Goal: Communication & Community: Share content

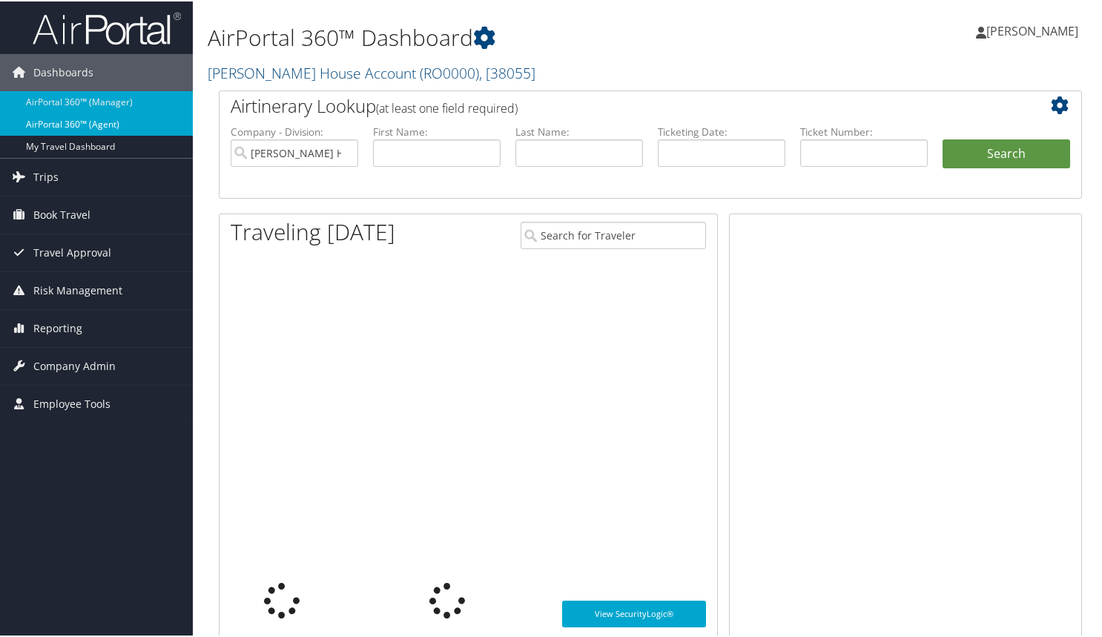
click at [106, 122] on link "AirPortal 360™ (Agent)" at bounding box center [96, 123] width 193 height 22
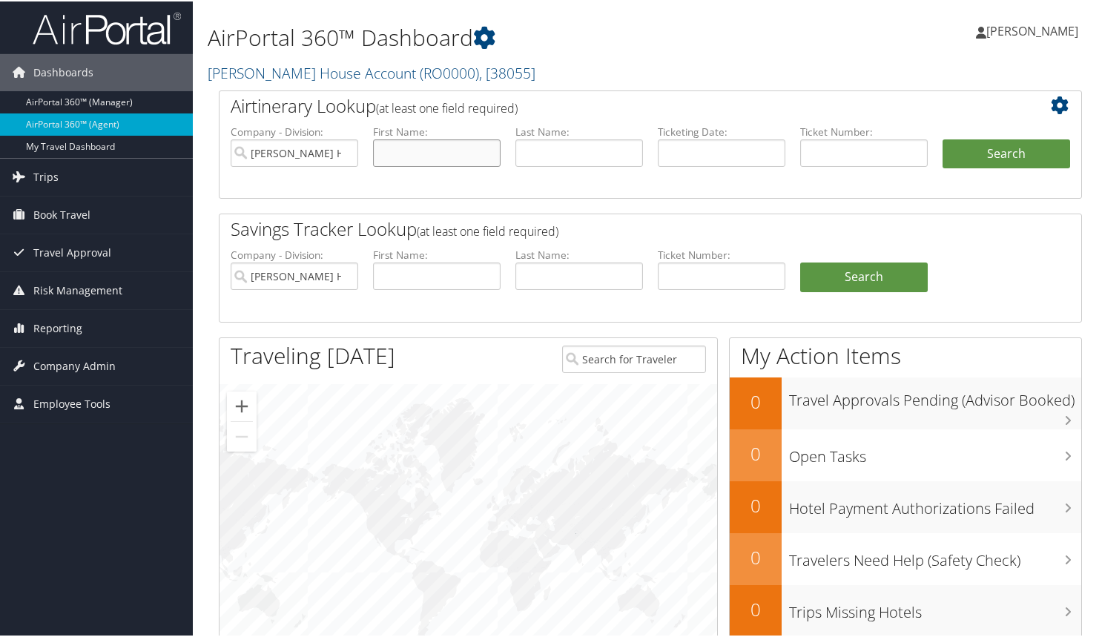
click at [449, 160] on input "text" at bounding box center [437, 151] width 128 height 27
click at [539, 154] on input "text" at bounding box center [579, 151] width 128 height 27
type input "boardman"
click at [969, 155] on button "Search" at bounding box center [1006, 153] width 128 height 30
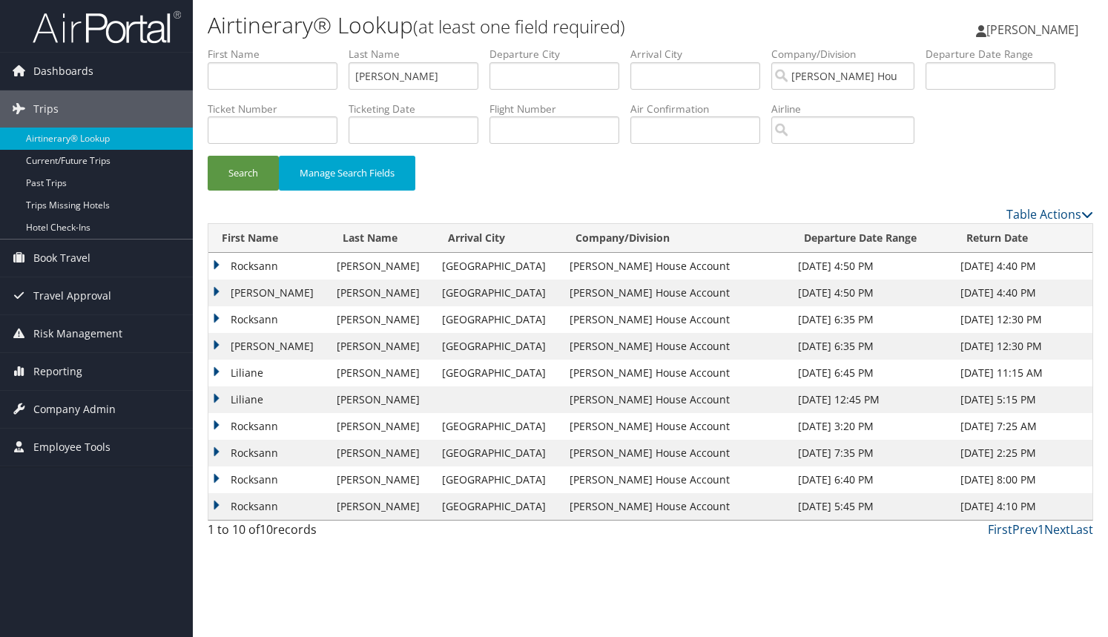
click at [217, 289] on td "Letitia" at bounding box center [268, 293] width 121 height 27
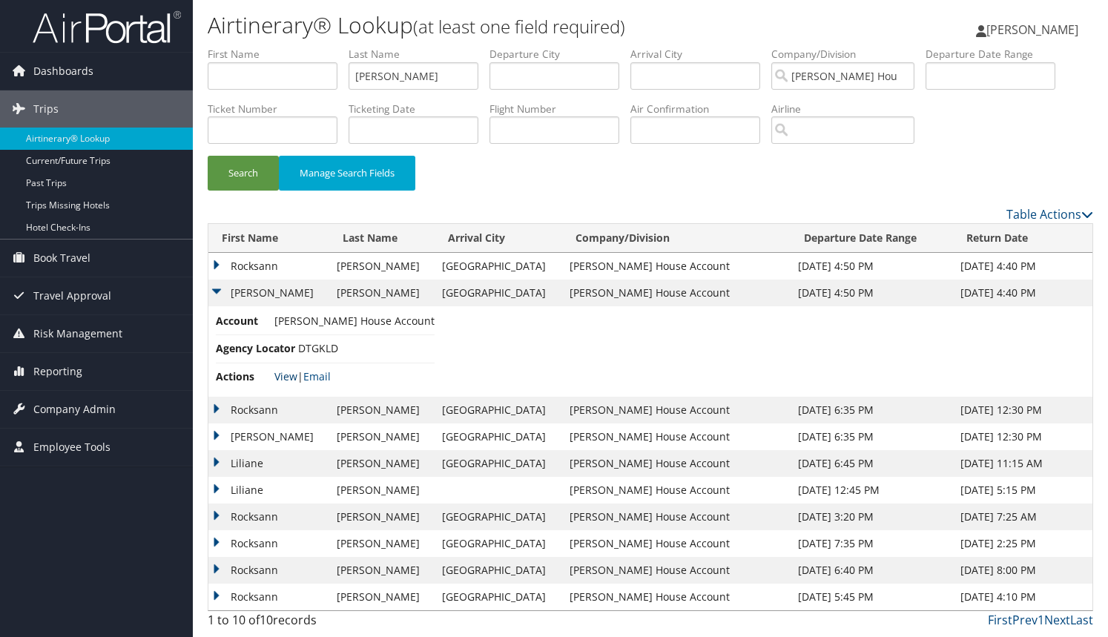
click at [288, 374] on link "View" at bounding box center [285, 376] width 23 height 14
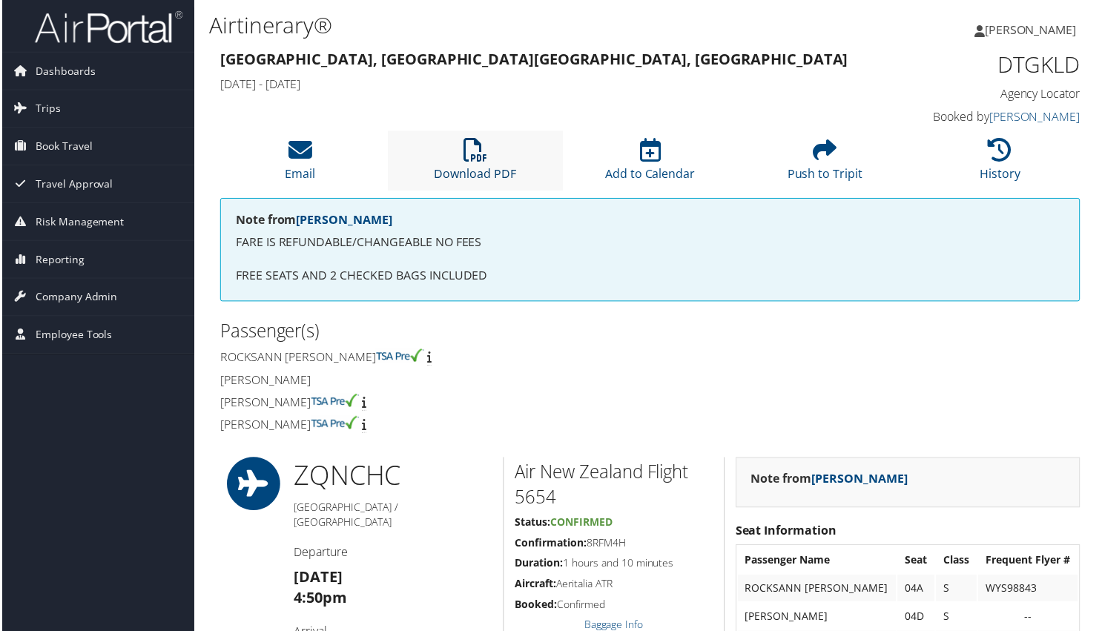
click at [475, 145] on icon at bounding box center [475, 151] width 24 height 24
click at [55, 67] on span "Dashboards" at bounding box center [63, 71] width 60 height 37
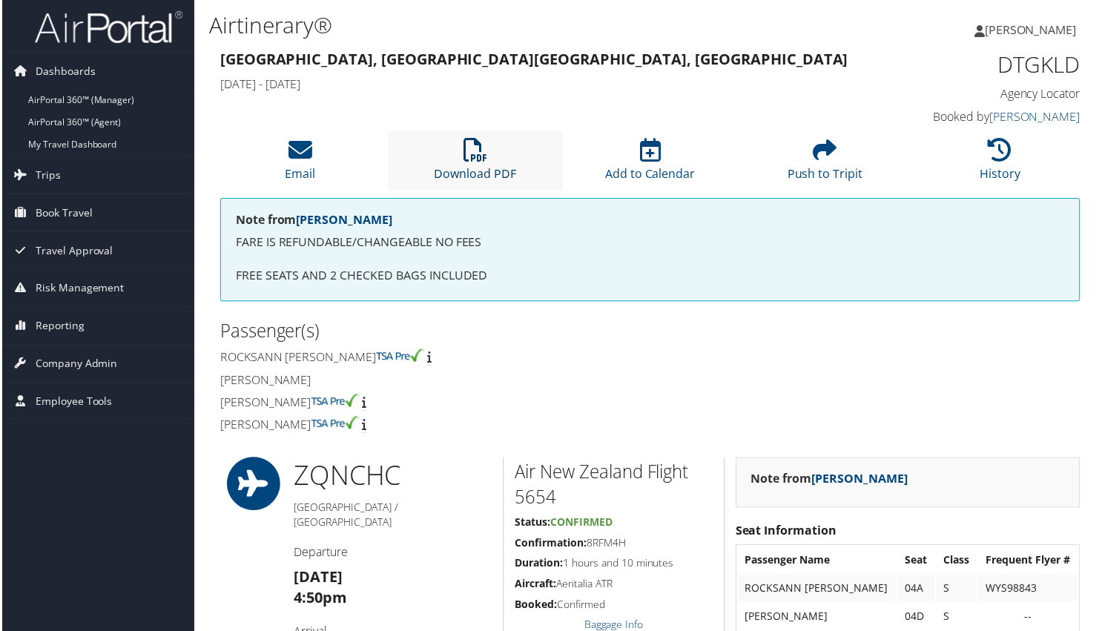
click at [481, 154] on icon at bounding box center [475, 151] width 24 height 24
click at [71, 123] on link "AirPortal 360™ (Agent)" at bounding box center [96, 123] width 193 height 22
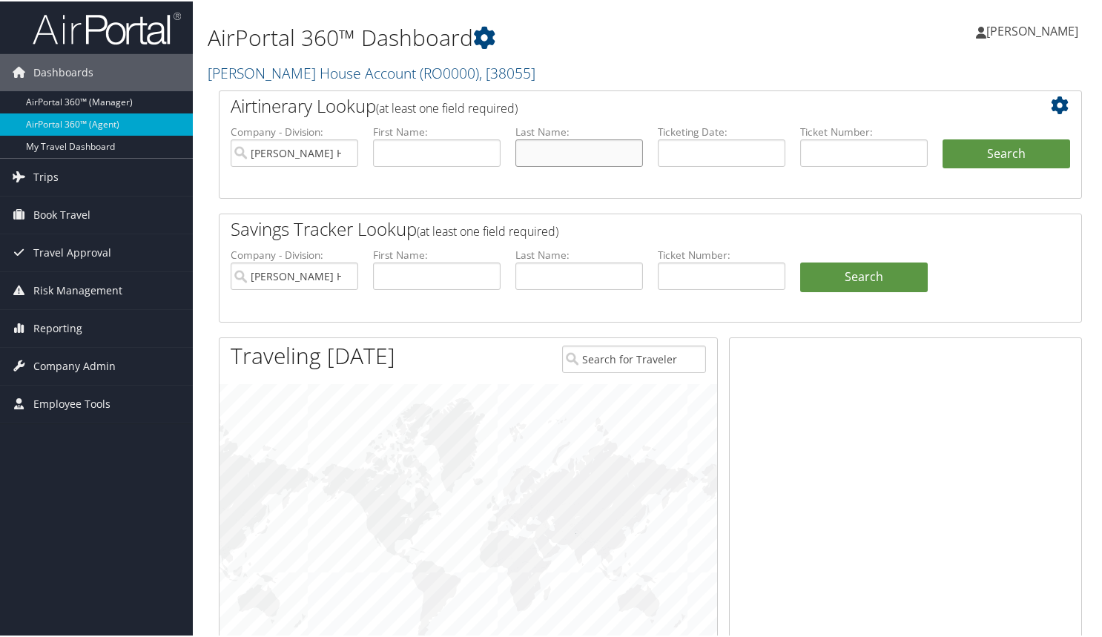
click at [567, 142] on input "text" at bounding box center [579, 151] width 128 height 27
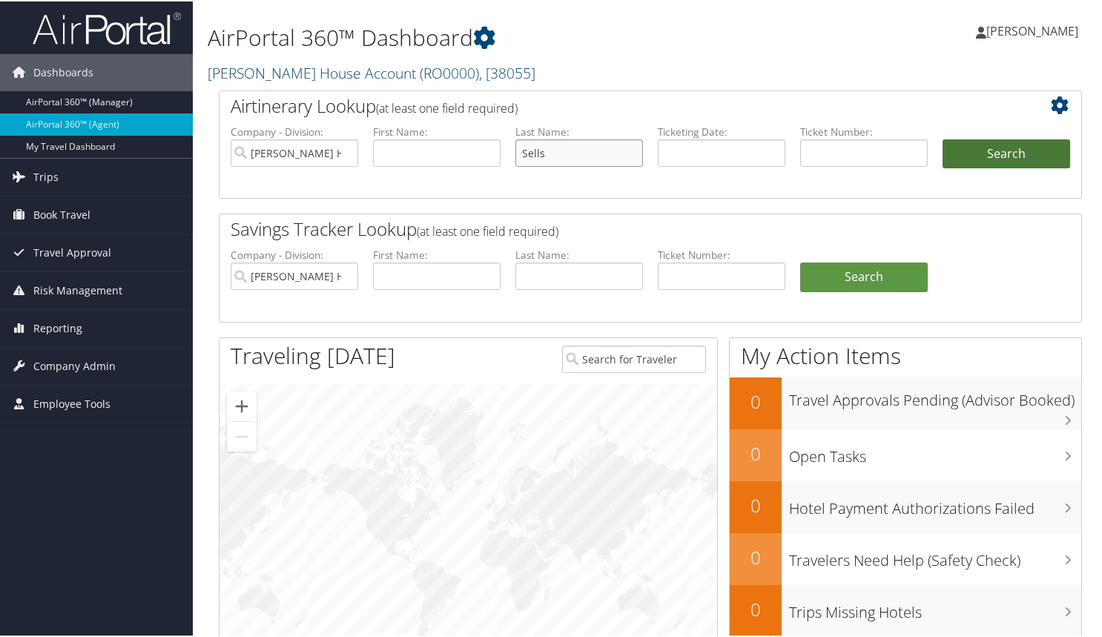
type input "Sells"
click at [999, 151] on button "Search" at bounding box center [1006, 153] width 128 height 30
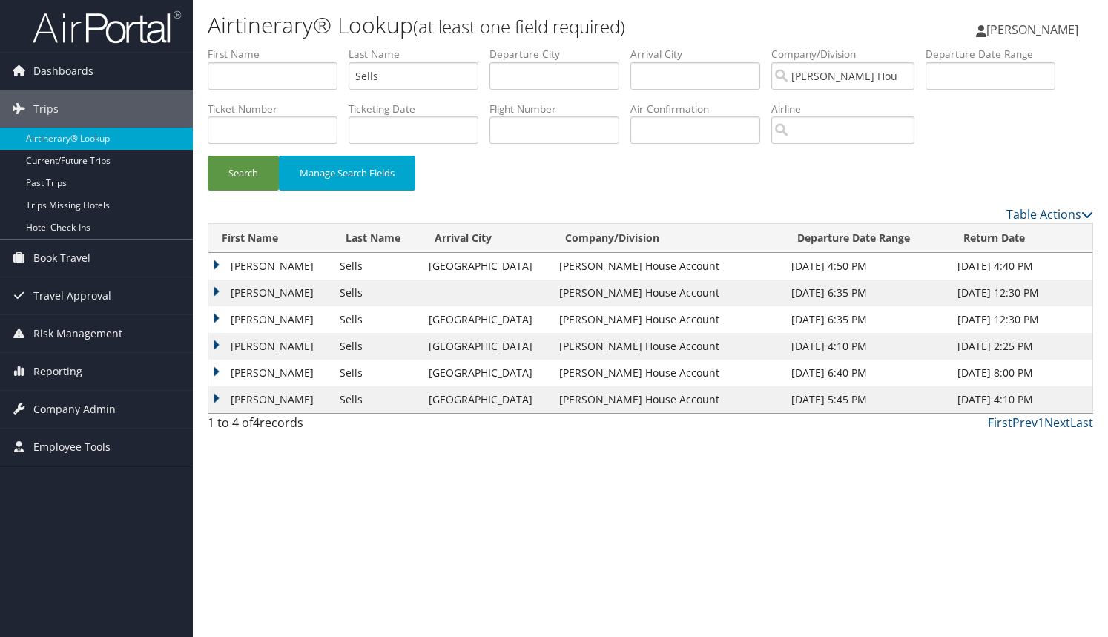
click at [219, 265] on td "Michael" at bounding box center [270, 266] width 124 height 27
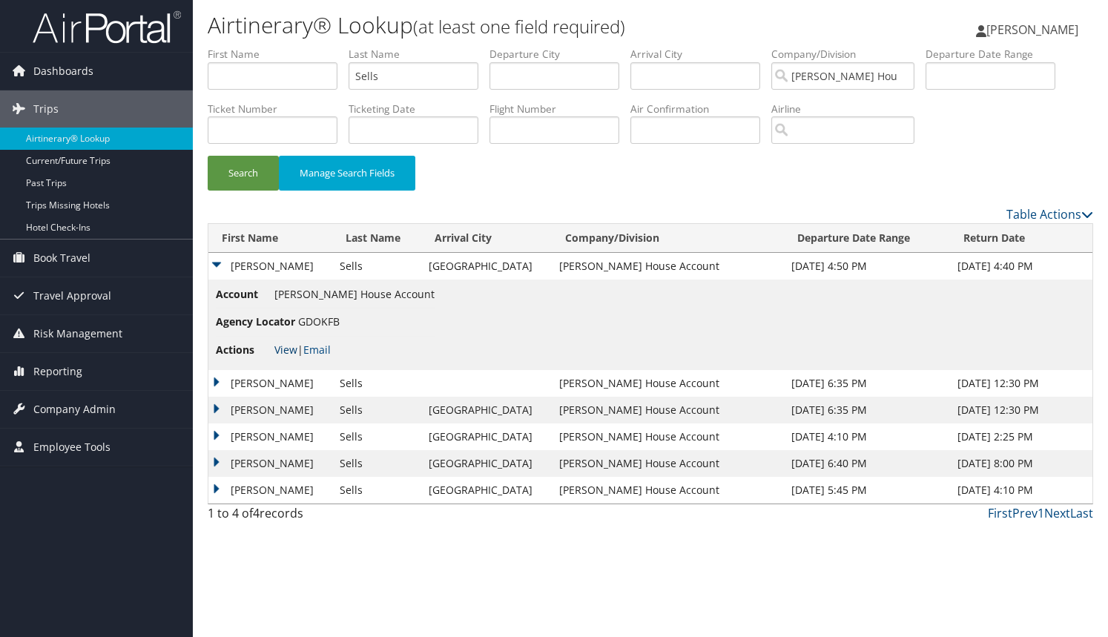
click at [286, 349] on link "View" at bounding box center [285, 350] width 23 height 14
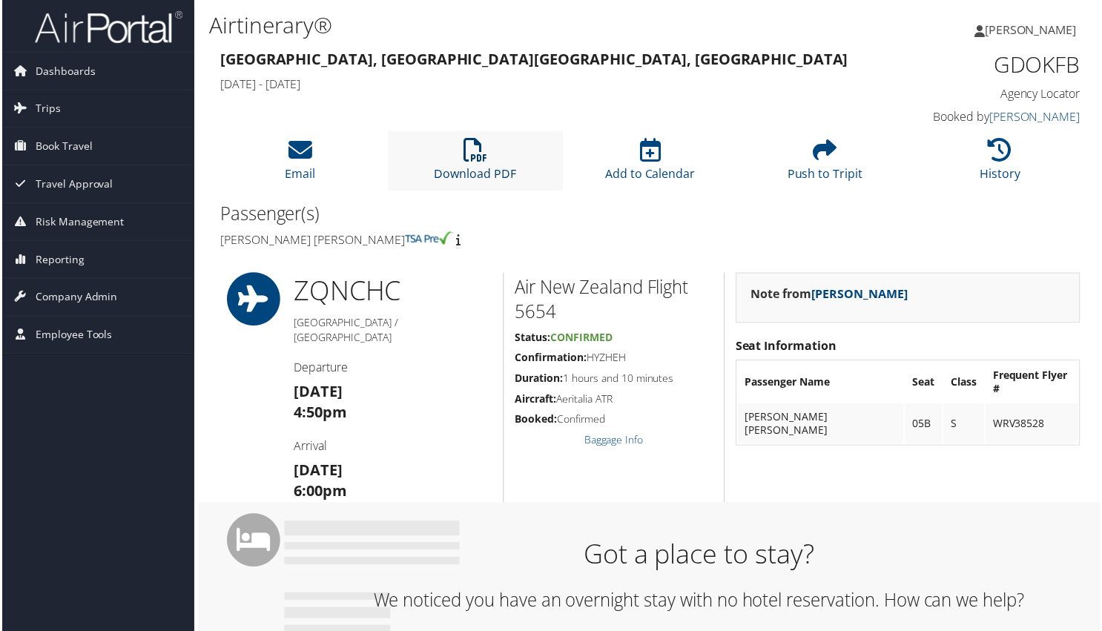
click at [472, 148] on icon at bounding box center [475, 151] width 24 height 24
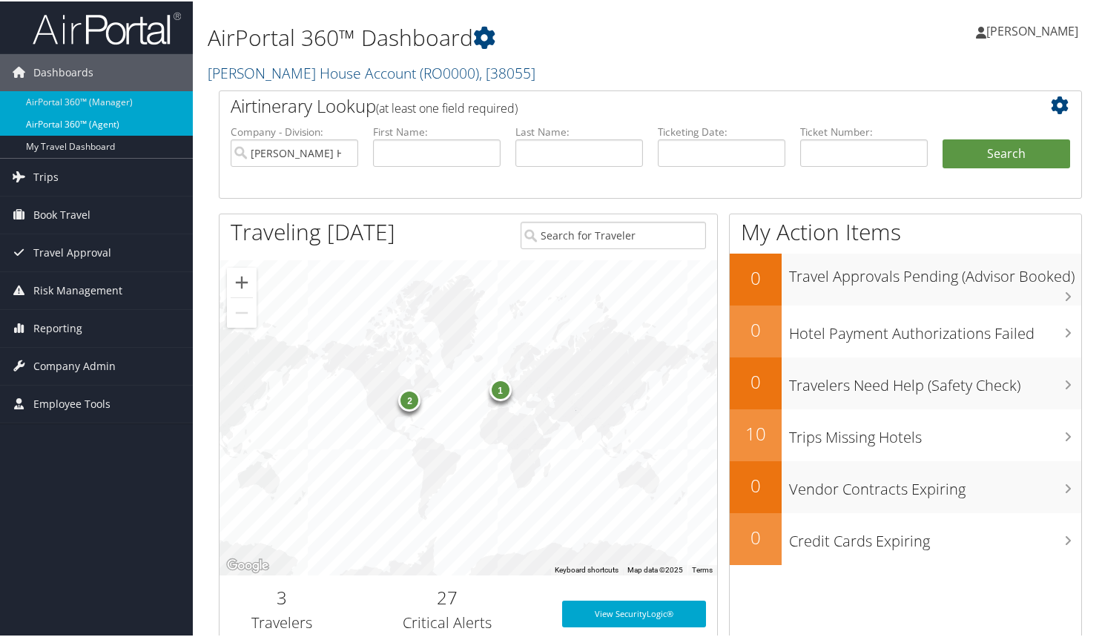
click at [109, 122] on link "AirPortal 360™ (Agent)" at bounding box center [96, 123] width 193 height 22
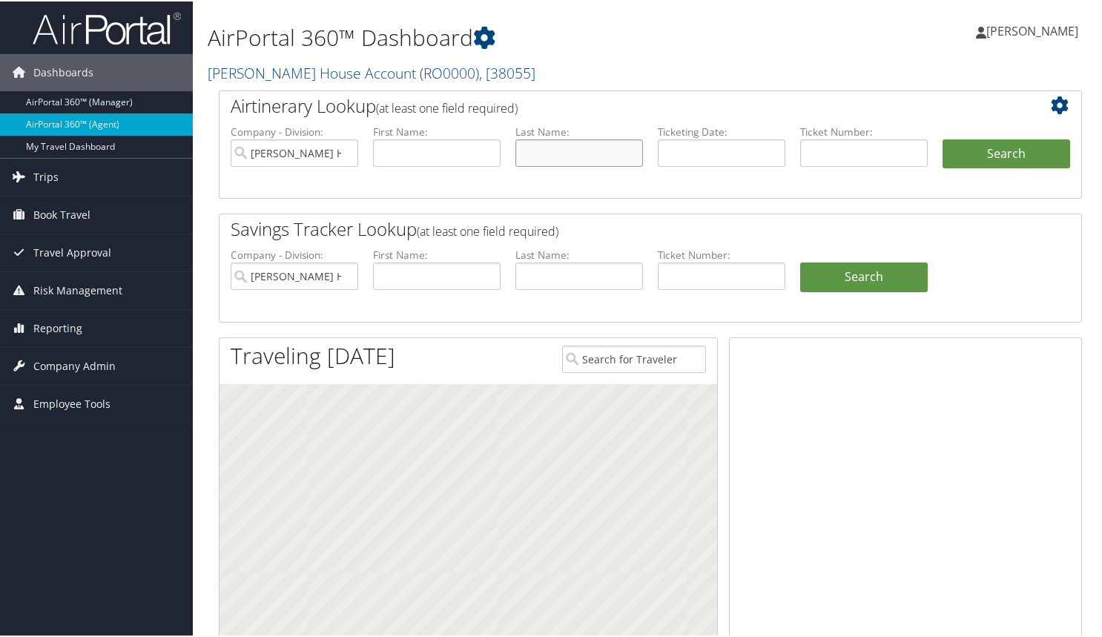
click at [548, 155] on input "text" at bounding box center [579, 151] width 128 height 27
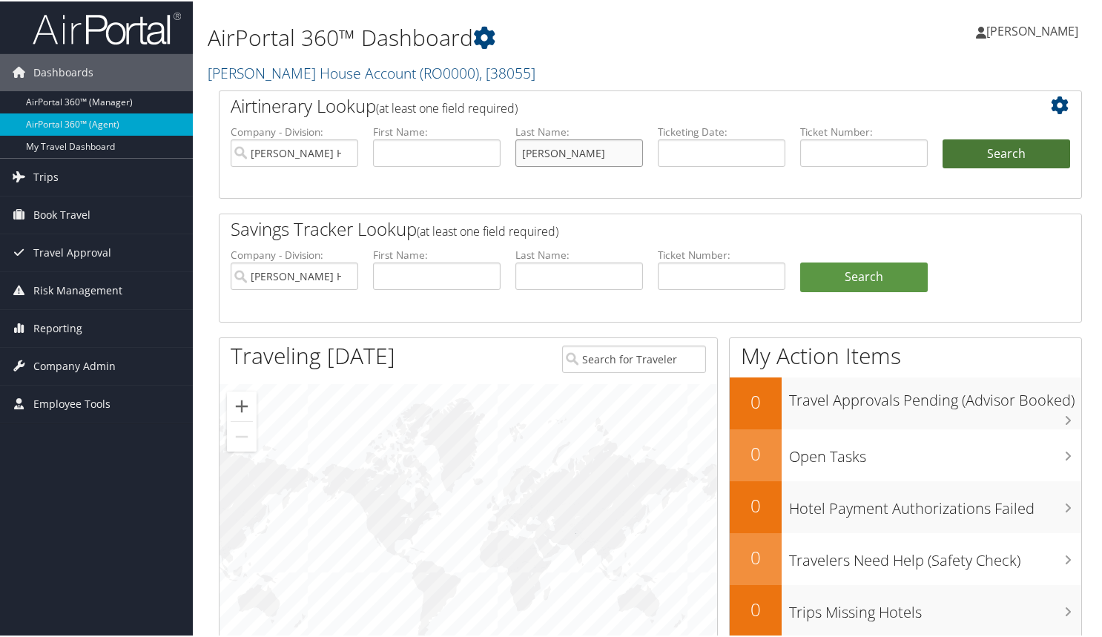
type input "[PERSON_NAME]"
click at [976, 149] on button "Search" at bounding box center [1006, 153] width 128 height 30
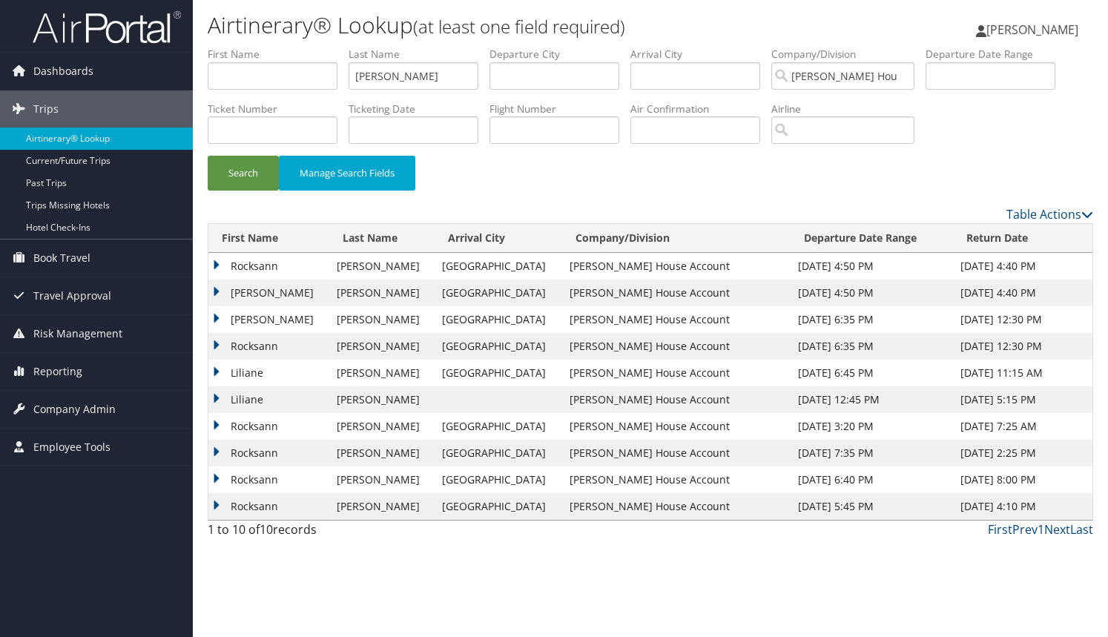
click at [217, 320] on td "Letitia" at bounding box center [268, 319] width 121 height 27
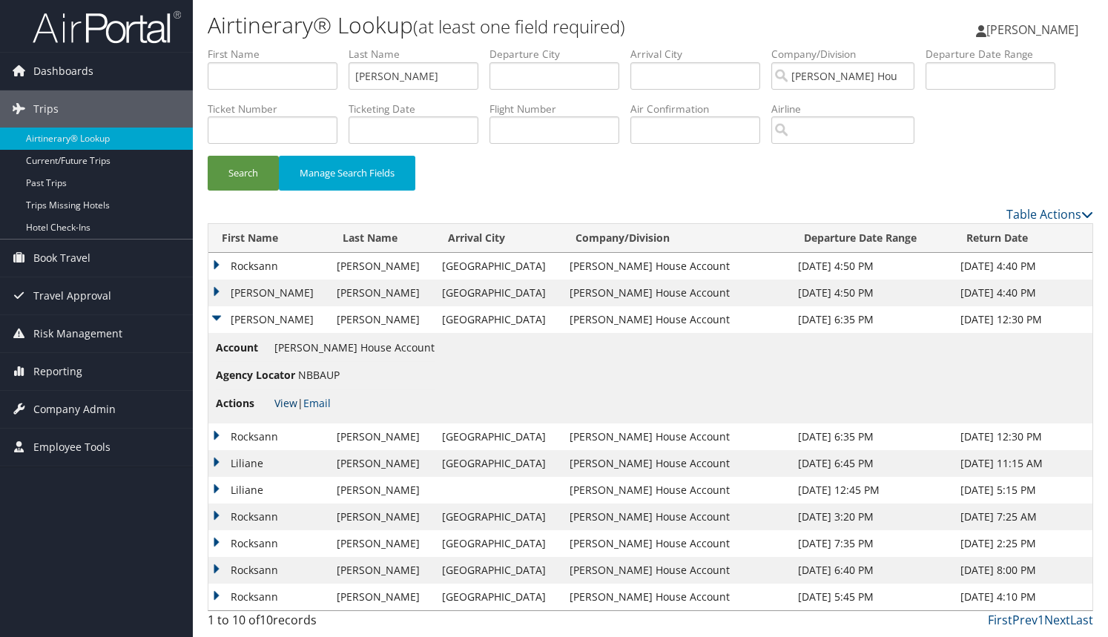
click at [285, 407] on link "View" at bounding box center [285, 403] width 23 height 14
click at [214, 437] on td "Rocksann" at bounding box center [268, 436] width 121 height 27
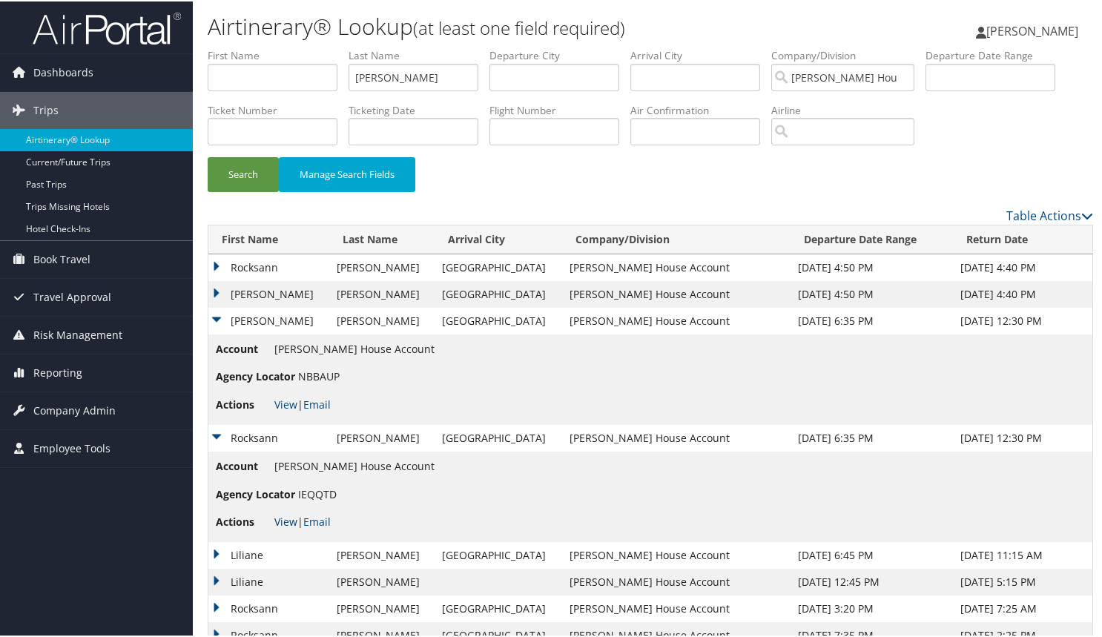
click at [280, 521] on link "View" at bounding box center [285, 520] width 23 height 14
click at [425, 75] on input "Boardman" at bounding box center [414, 75] width 130 height 27
type input "B"
type input "Livesay"
click at [231, 176] on button "Search" at bounding box center [243, 173] width 71 height 35
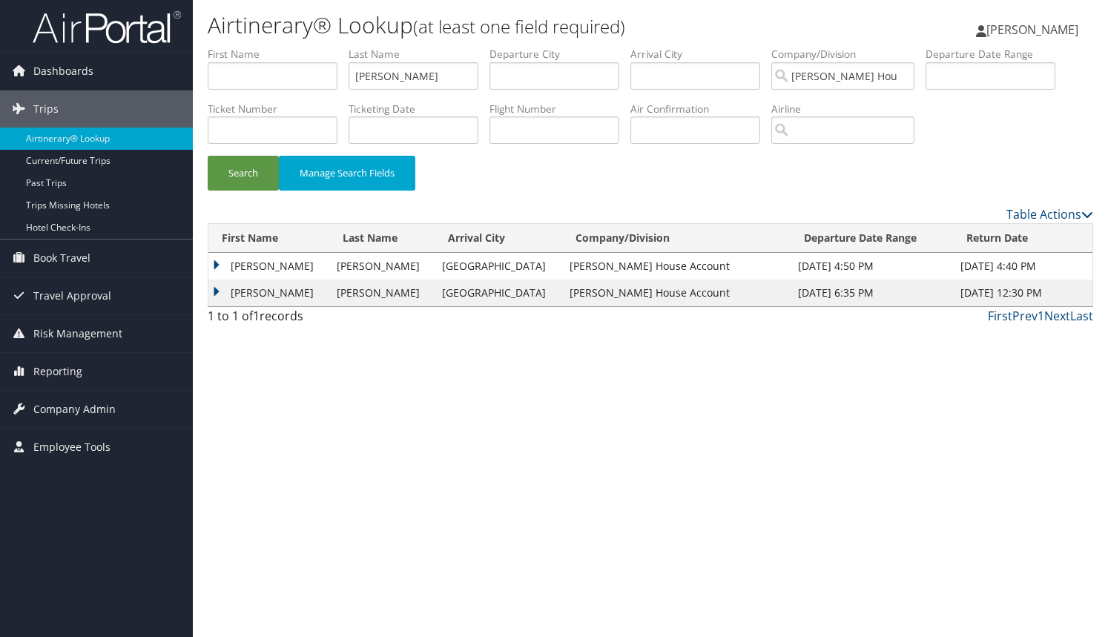
click at [219, 291] on td "Christine" at bounding box center [268, 293] width 121 height 27
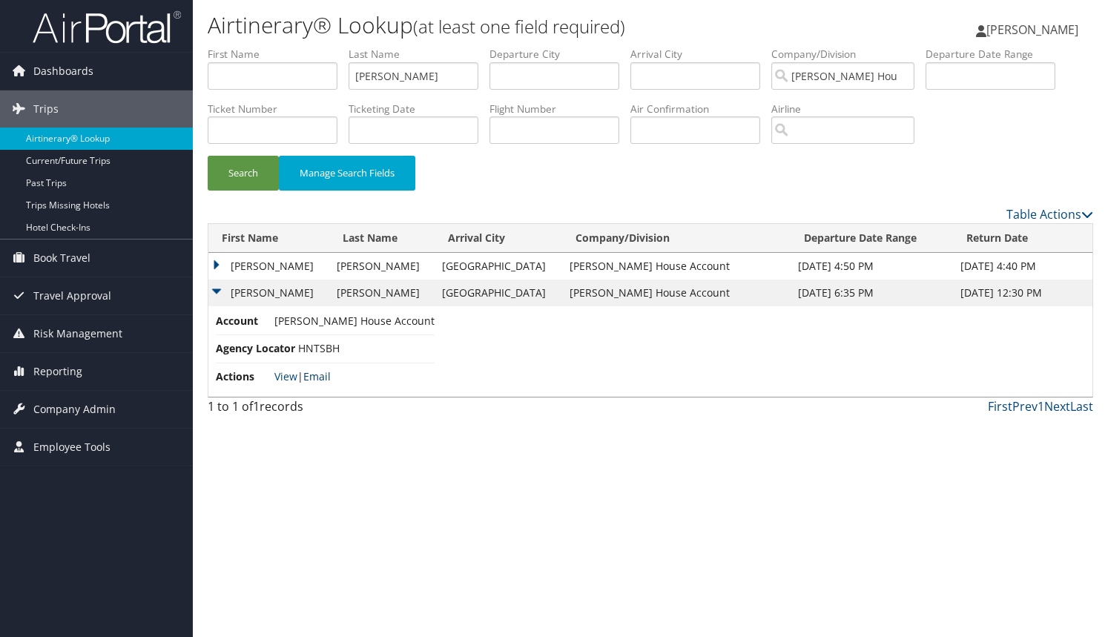
click at [320, 377] on link "Email" at bounding box center [316, 376] width 27 height 14
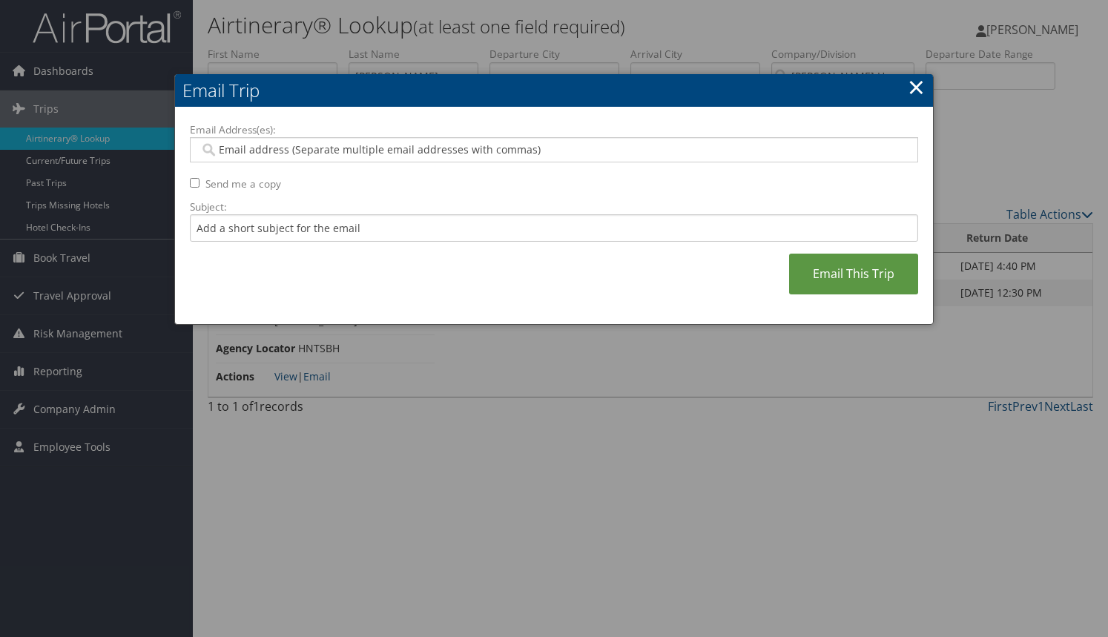
click at [235, 153] on input "Email Address(es):" at bounding box center [553, 149] width 708 height 15
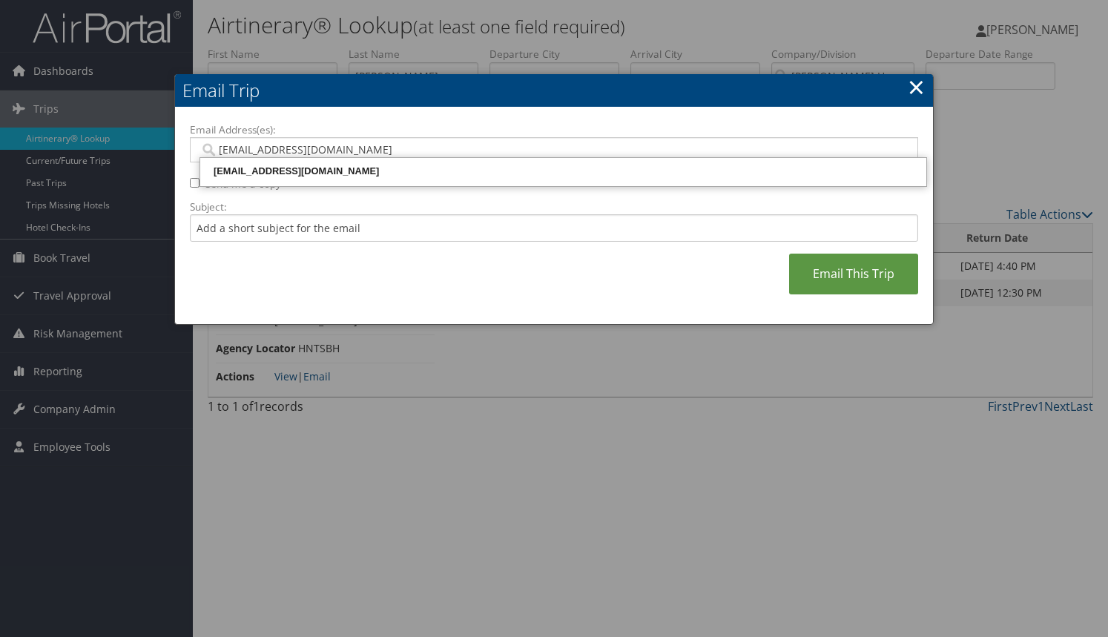
type input "[EMAIL_ADDRESS][DOMAIN_NAME]"
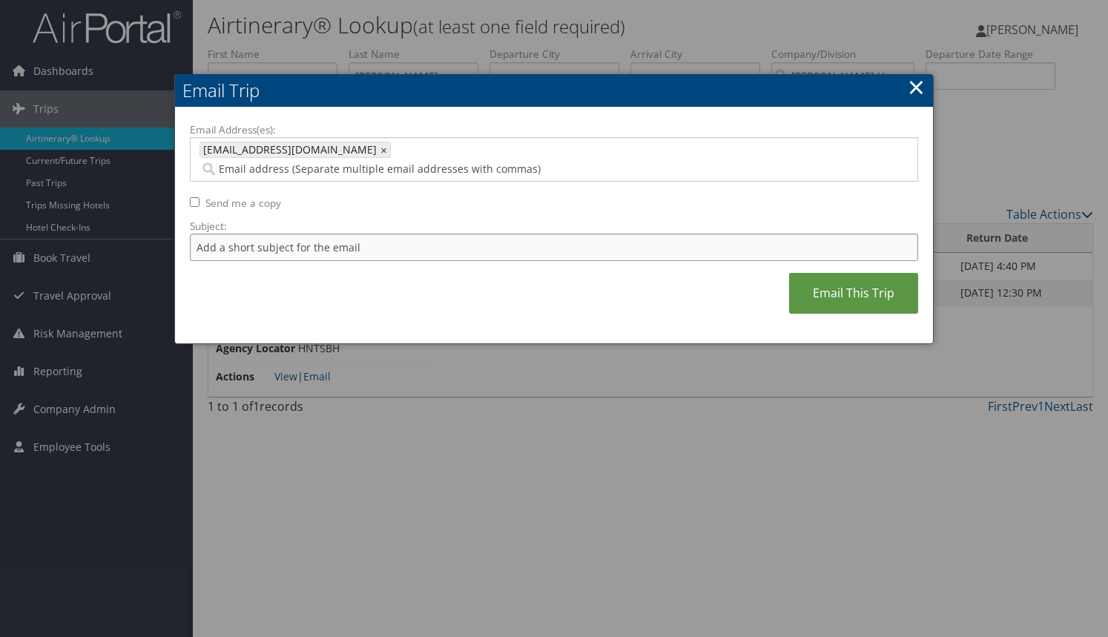
click at [303, 234] on input "Subject:" at bounding box center [554, 247] width 728 height 27
type input "Livesay - AKL-YVR"
click at [841, 273] on link "Email This Trip" at bounding box center [853, 293] width 129 height 41
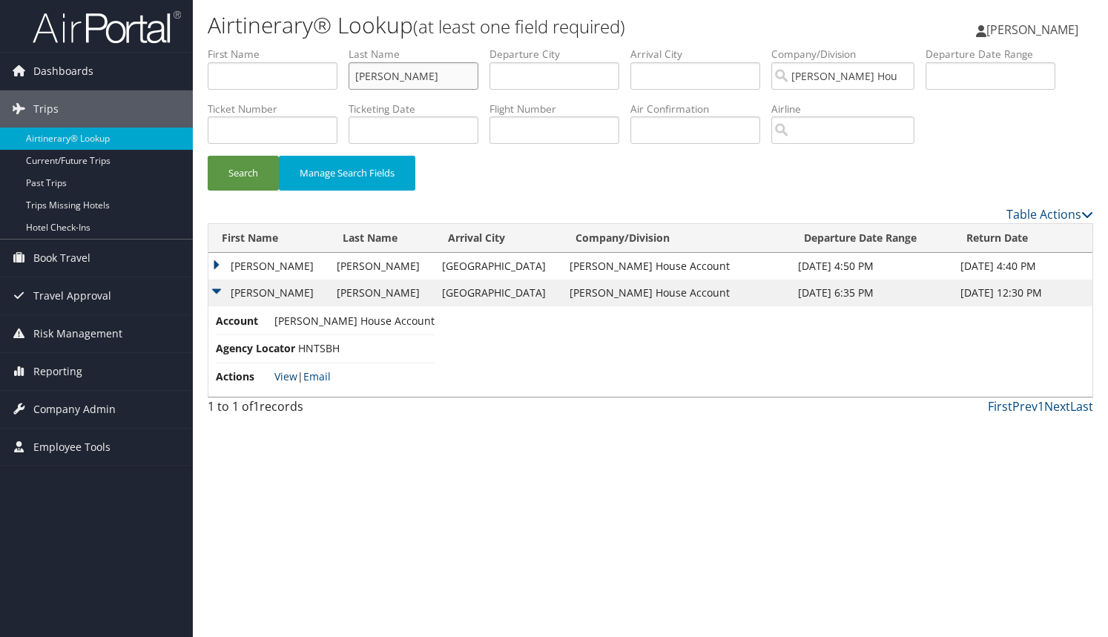
click at [406, 76] on input "Livesay" at bounding box center [414, 75] width 130 height 27
type input "L"
type input "Burrill"
click at [262, 175] on button "Search" at bounding box center [243, 173] width 71 height 35
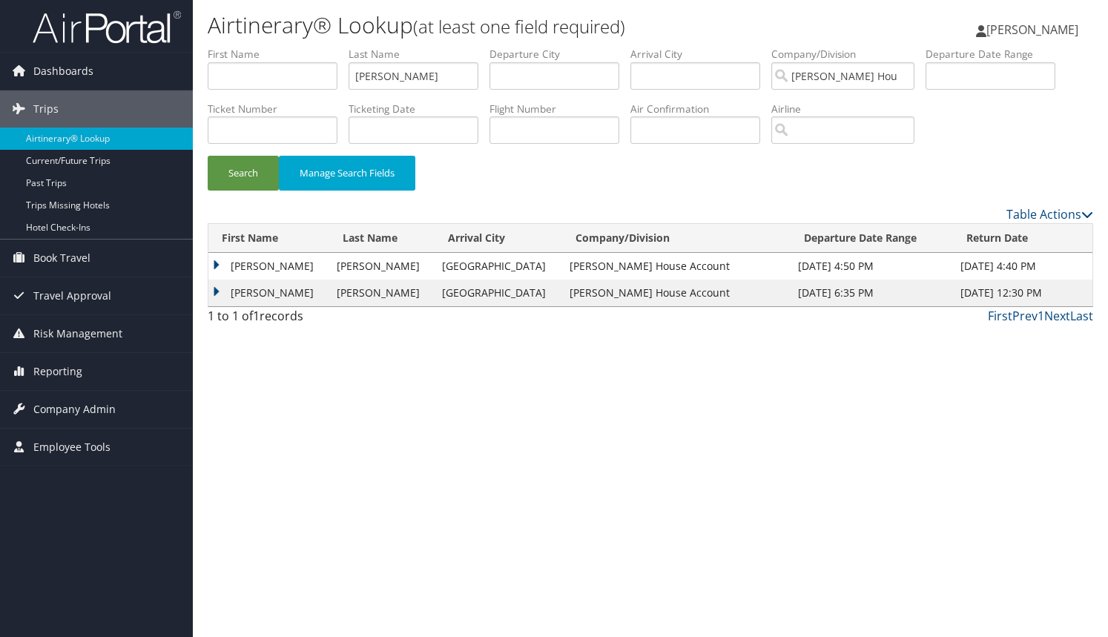
click at [219, 293] on td "Teresa" at bounding box center [268, 293] width 121 height 27
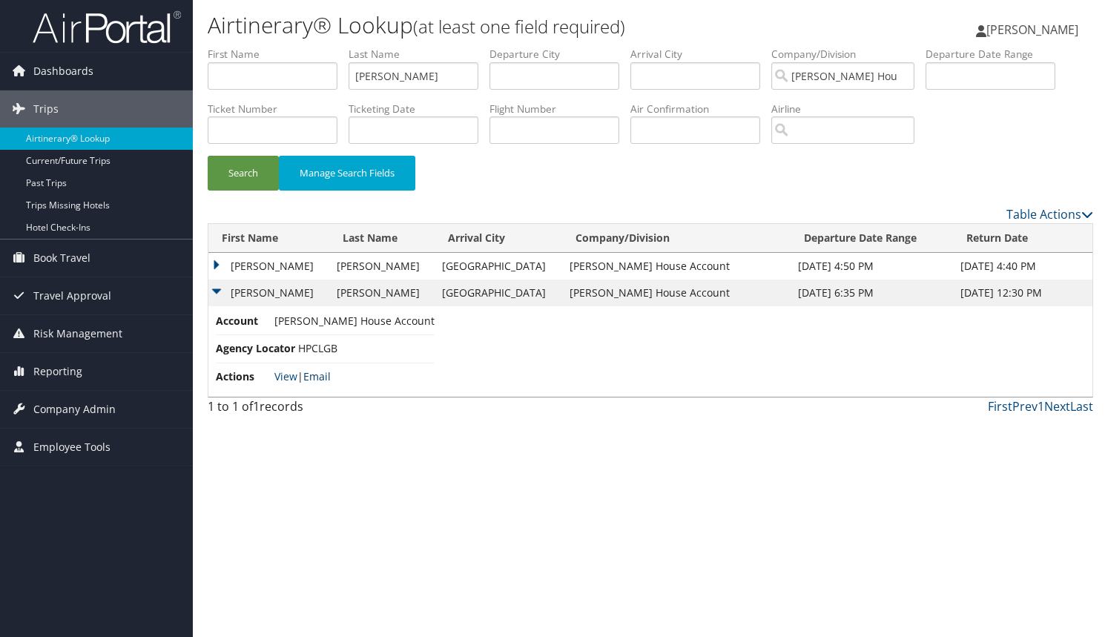
click at [330, 373] on link "Email" at bounding box center [316, 376] width 27 height 14
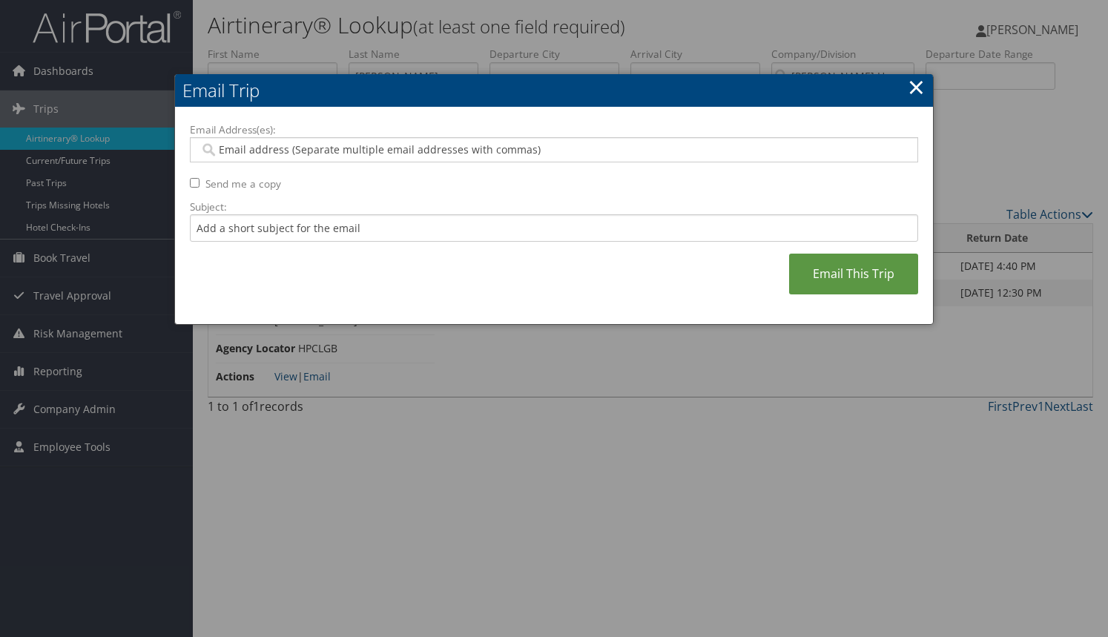
click at [261, 151] on input "Email Address(es):" at bounding box center [553, 149] width 708 height 15
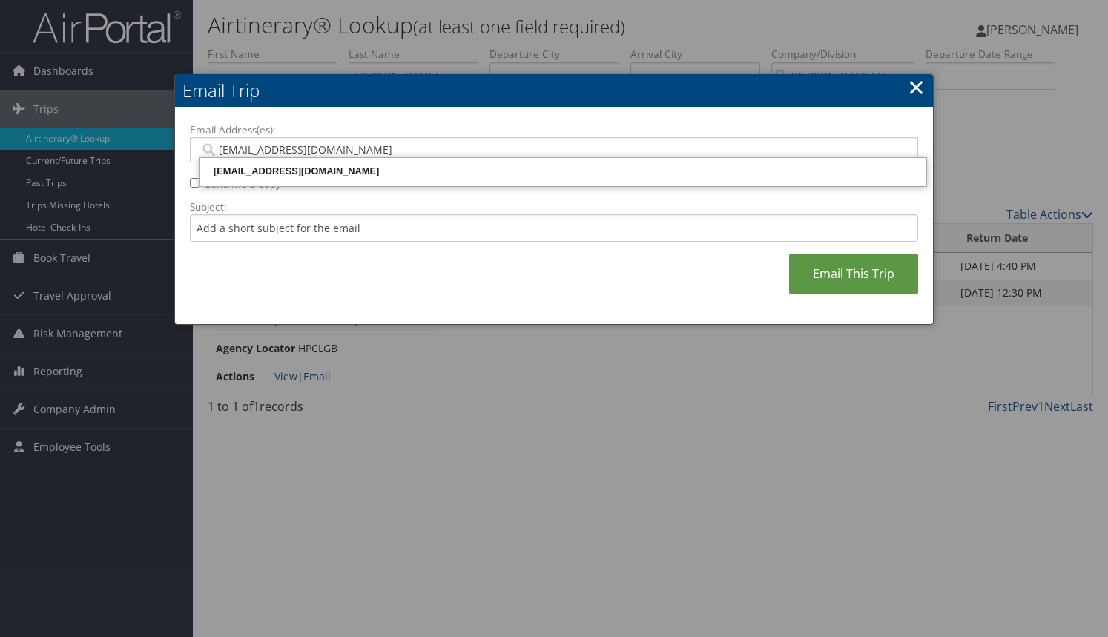
type input "[EMAIL_ADDRESS][DOMAIN_NAME]"
click at [283, 168] on div "[EMAIL_ADDRESS][DOMAIN_NAME]" at bounding box center [562, 171] width 721 height 15
type input "[EMAIL_ADDRESS][DOMAIN_NAME]"
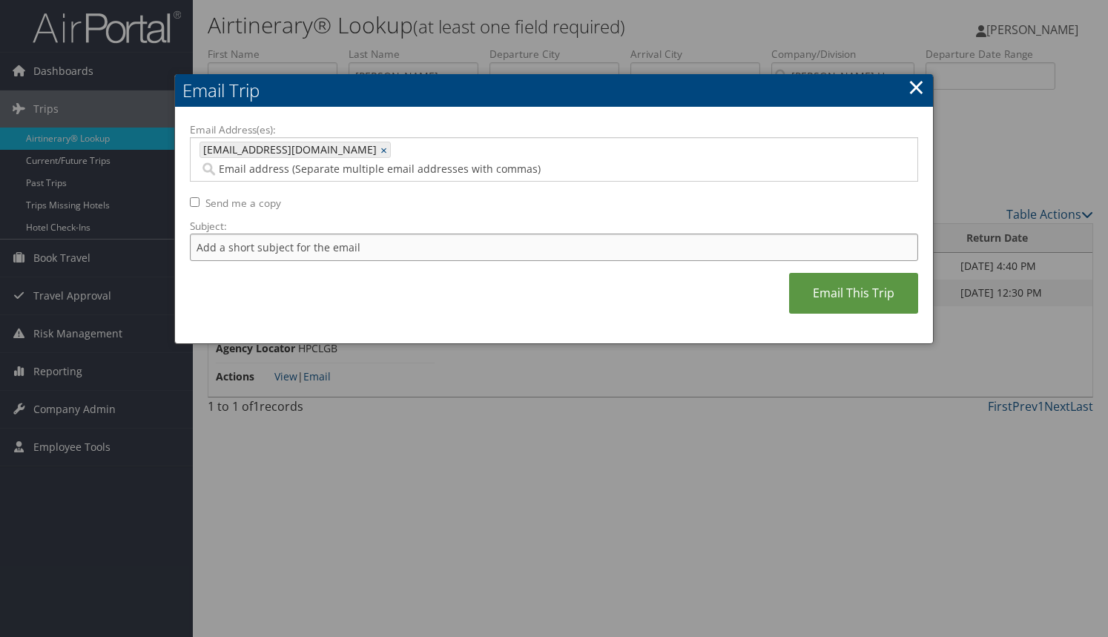
click at [246, 234] on input "Subject:" at bounding box center [554, 247] width 728 height 27
type input "Burrill - AKL-YVR"
click at [858, 276] on link "Email This Trip" at bounding box center [853, 293] width 129 height 41
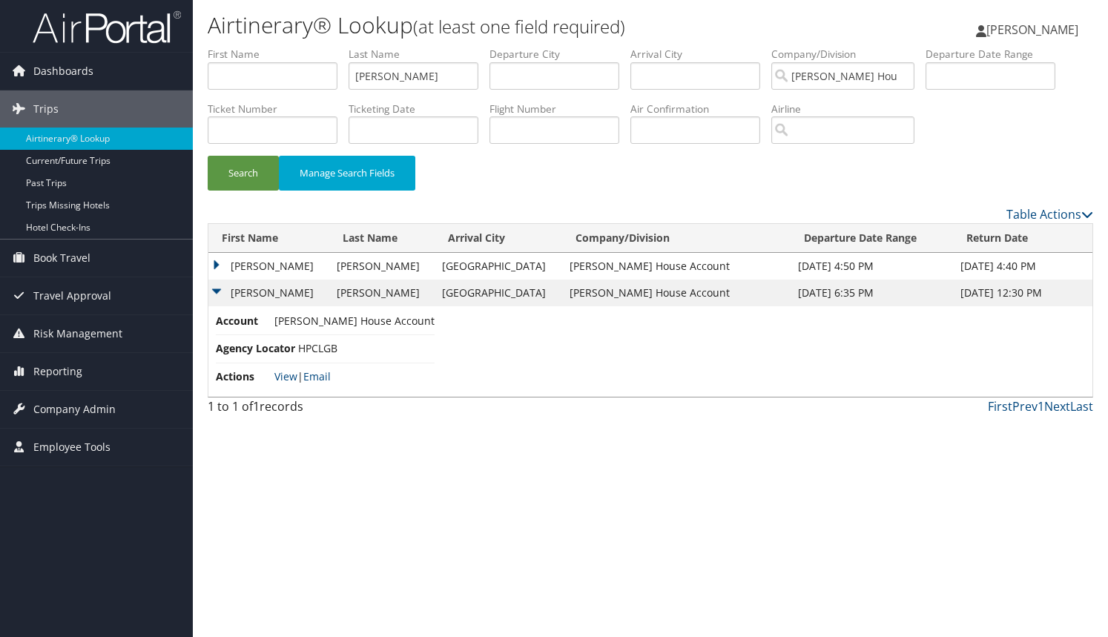
click at [238, 285] on td "Teresa" at bounding box center [268, 293] width 121 height 27
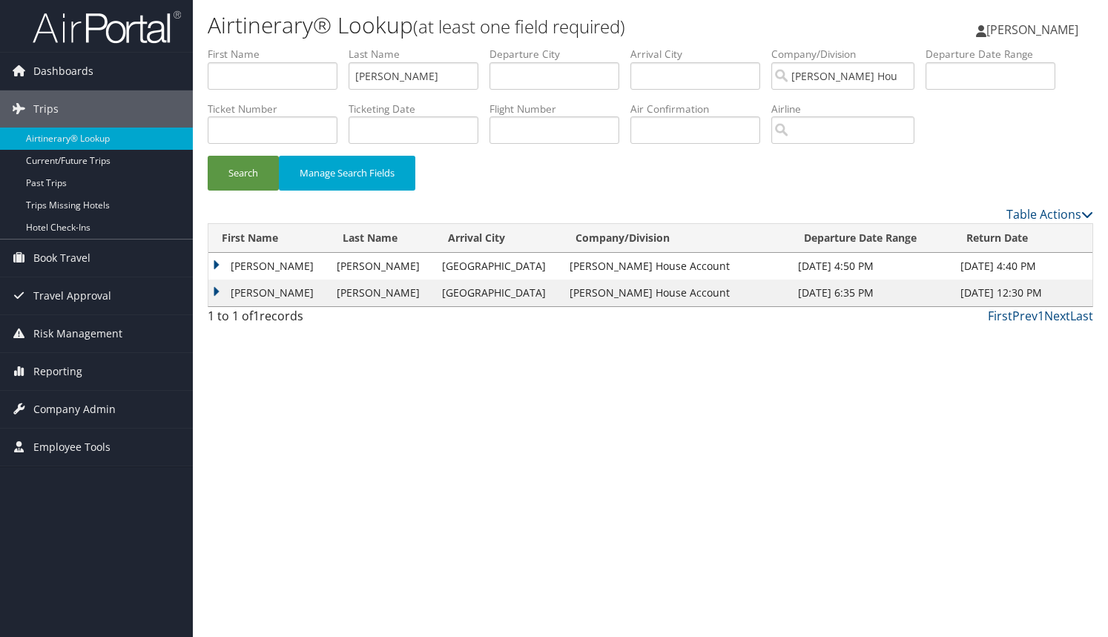
click at [223, 292] on td "Teresa" at bounding box center [268, 293] width 121 height 27
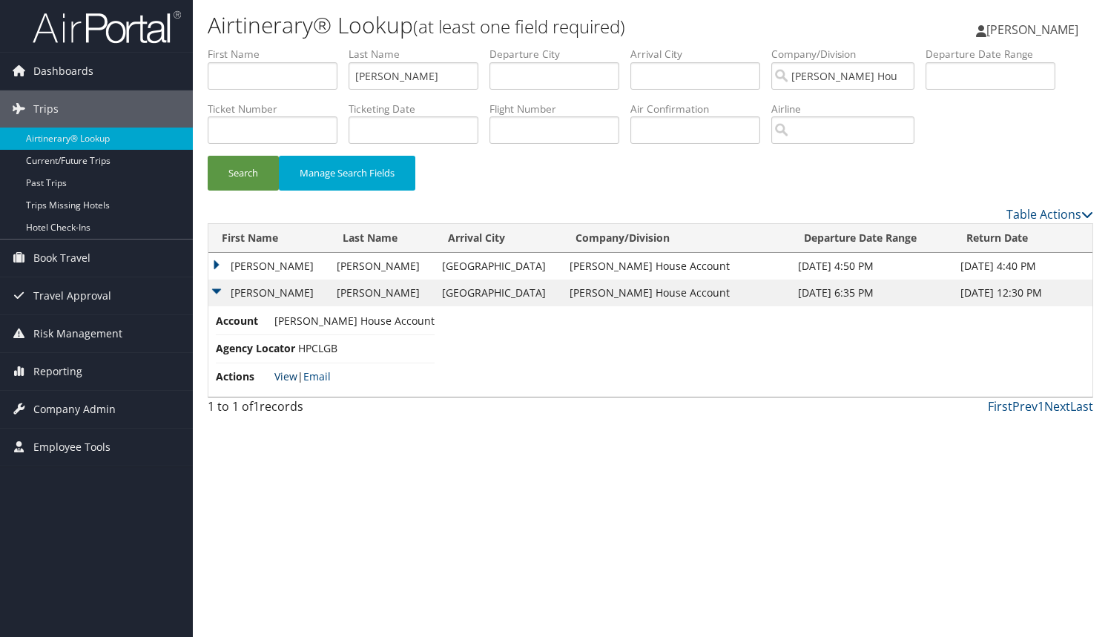
click at [281, 374] on link "View" at bounding box center [285, 376] width 23 height 14
click at [390, 78] on input "Burrill" at bounding box center [414, 75] width 130 height 27
type input "B"
click at [256, 166] on button "Search" at bounding box center [243, 173] width 71 height 35
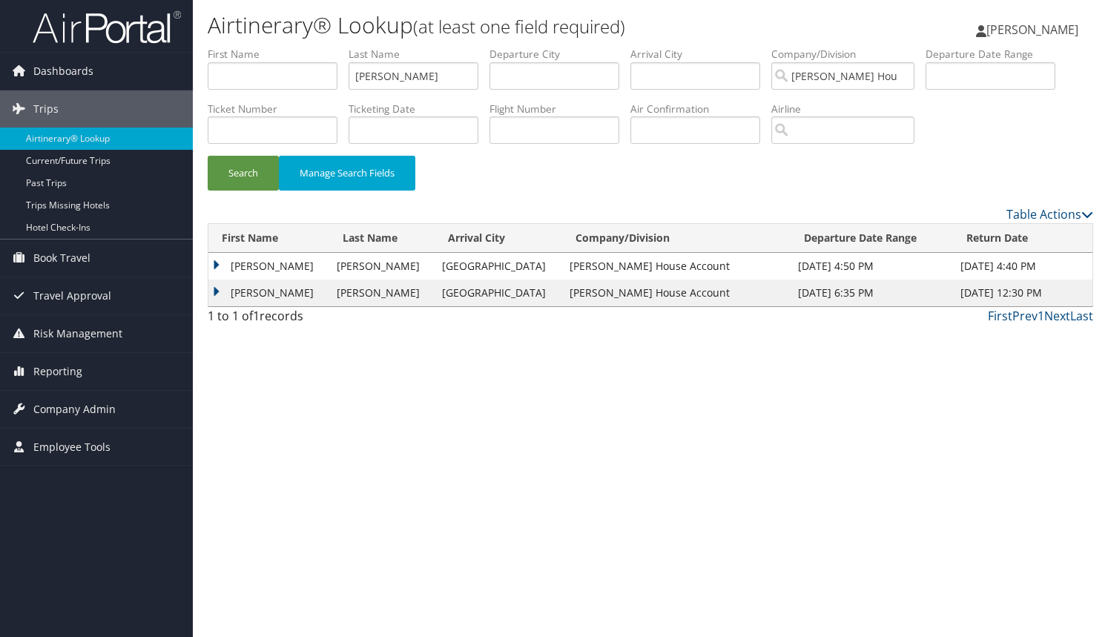
click at [218, 287] on td "Christine" at bounding box center [268, 293] width 121 height 27
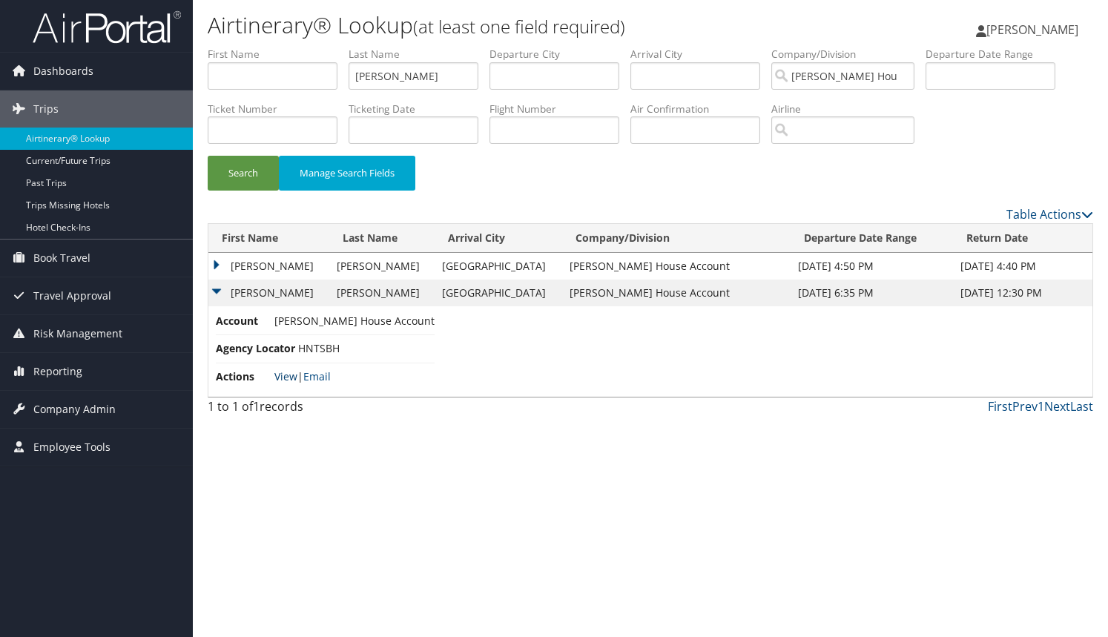
click at [286, 376] on link "View" at bounding box center [285, 376] width 23 height 14
drag, startPoint x: 520, startPoint y: 9, endPoint x: 394, endPoint y: 77, distance: 142.7
click at [411, 76] on input "Livesay" at bounding box center [414, 75] width 130 height 27
click at [394, 77] on input "Livesay" at bounding box center [414, 75] width 130 height 27
type input "L"
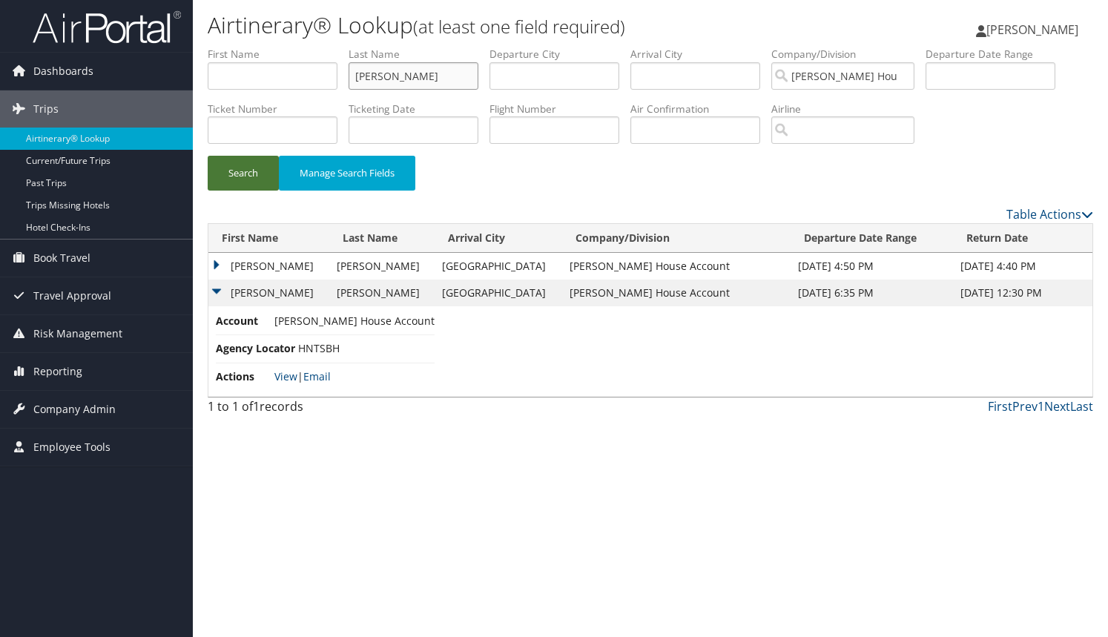
type input "[PERSON_NAME]"
click at [249, 176] on button "Search" at bounding box center [243, 173] width 71 height 35
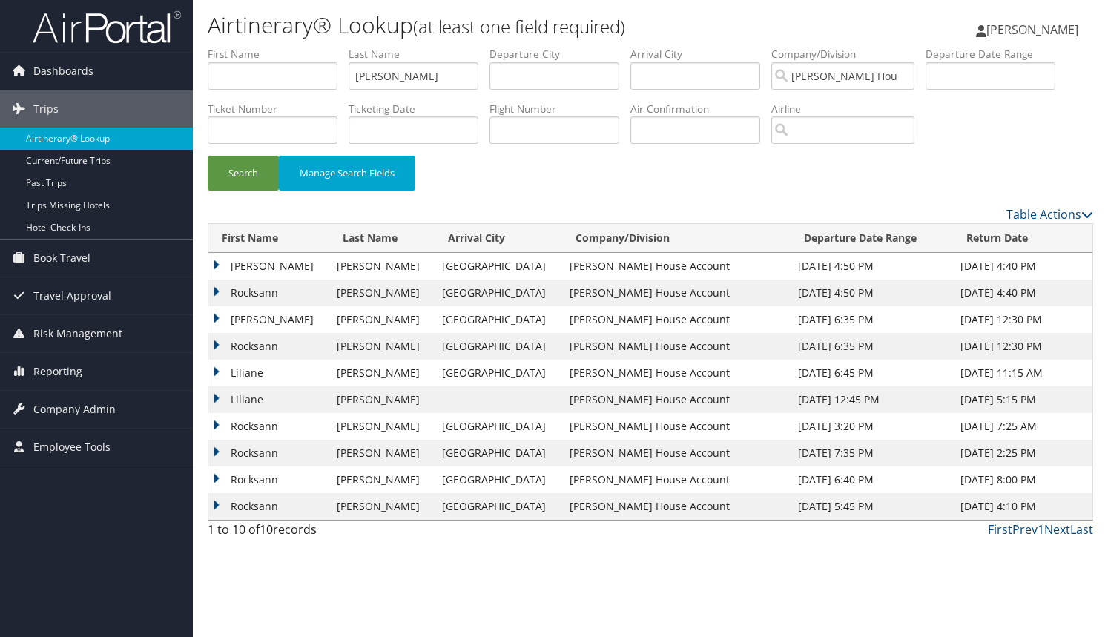
click at [217, 292] on td "Rocksann" at bounding box center [268, 293] width 121 height 27
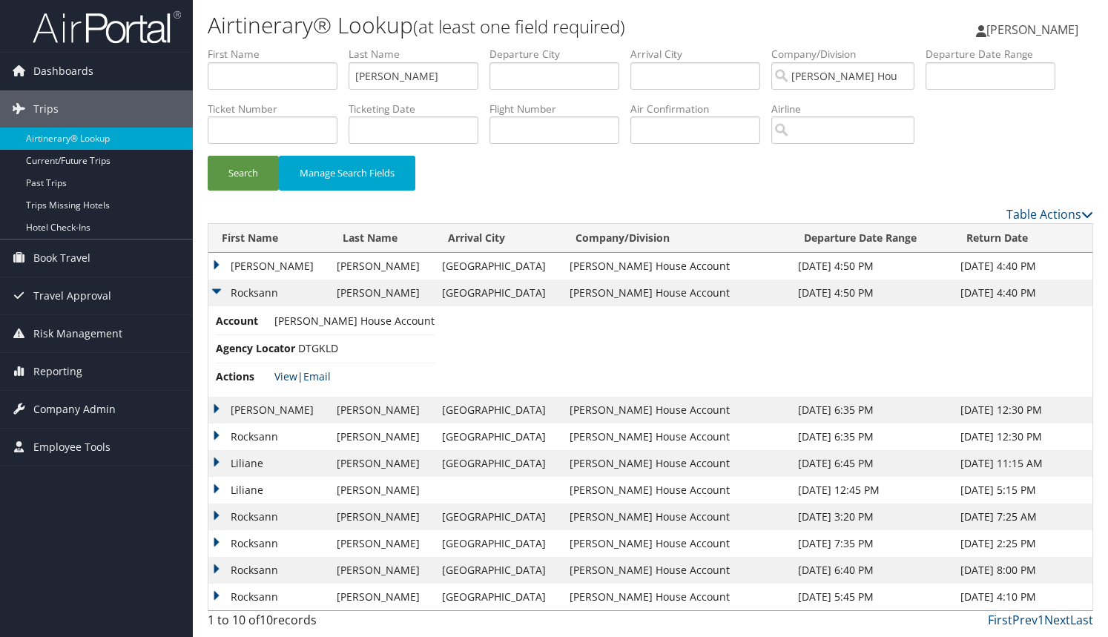
click at [291, 377] on link "View" at bounding box center [285, 376] width 23 height 14
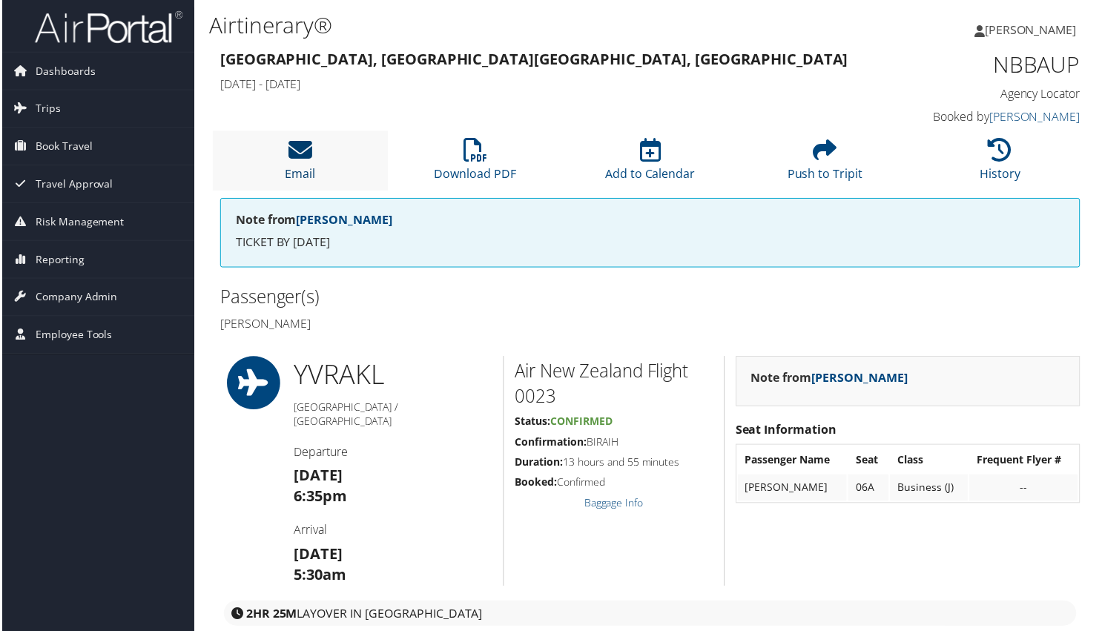
click at [291, 150] on icon at bounding box center [299, 151] width 24 height 24
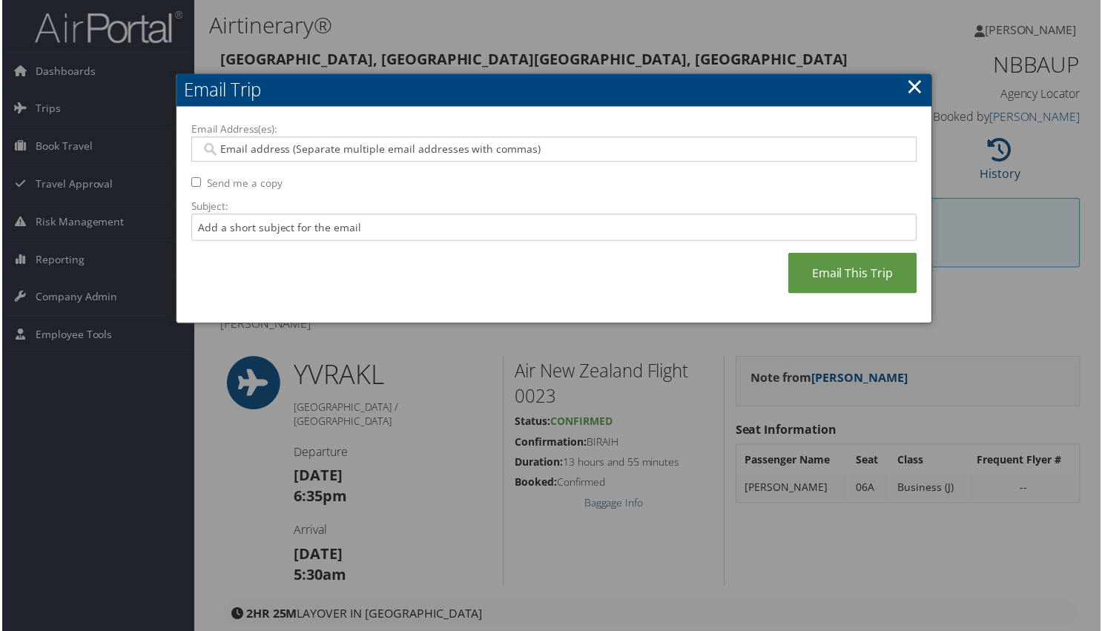
click at [283, 148] on input "Email Address(es):" at bounding box center [553, 149] width 708 height 15
type input "rocksannb@travlwisely.com"
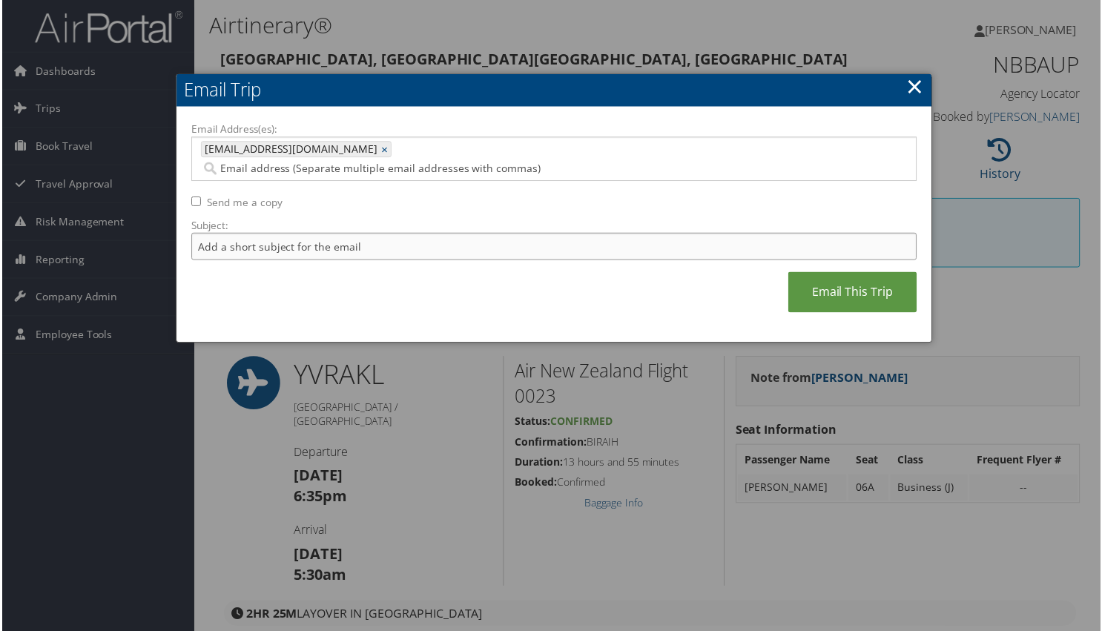
click at [240, 234] on input "Subject:" at bounding box center [554, 247] width 728 height 27
type input "Boardman Letitia AKL-YVR"
click at [833, 274] on link "Email This Trip" at bounding box center [853, 293] width 129 height 41
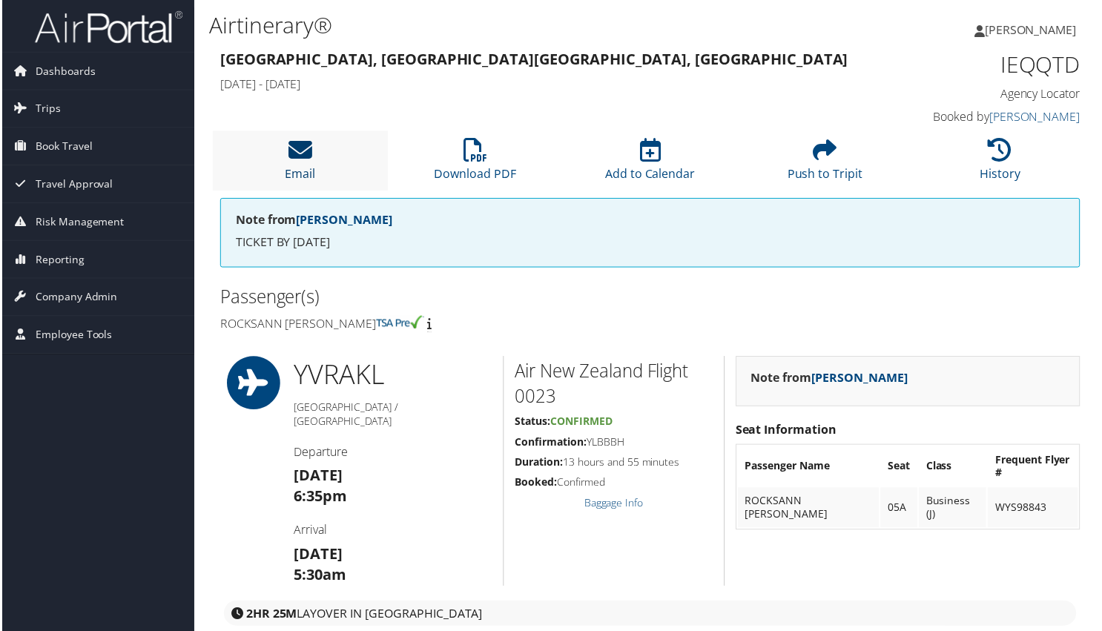
click at [298, 159] on icon at bounding box center [299, 151] width 24 height 24
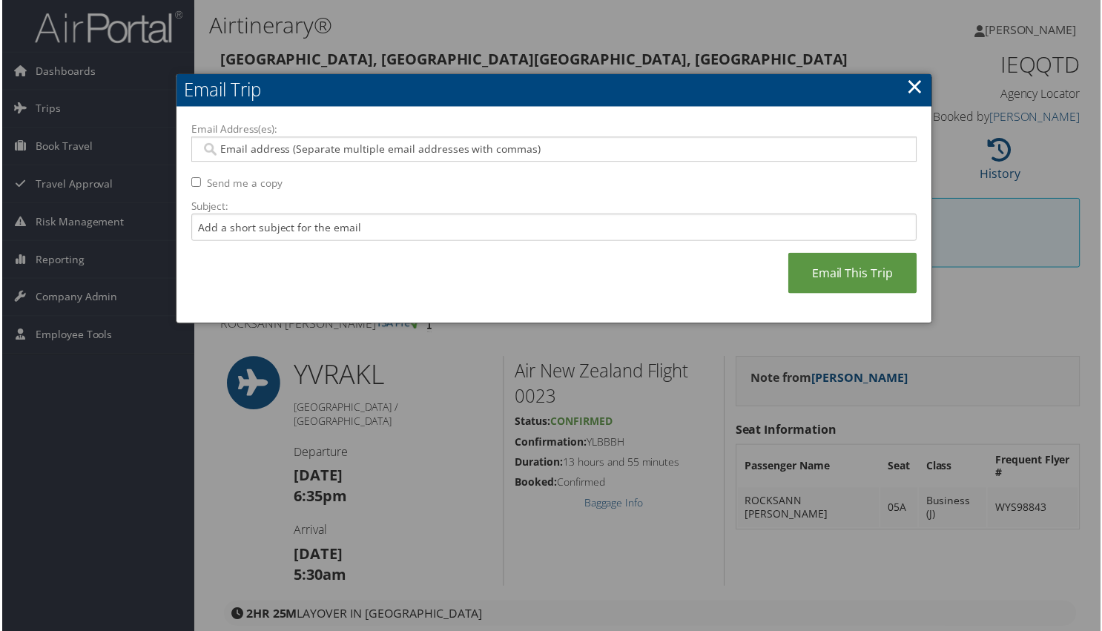
click at [268, 150] on input "Email Address(es):" at bounding box center [553, 149] width 708 height 15
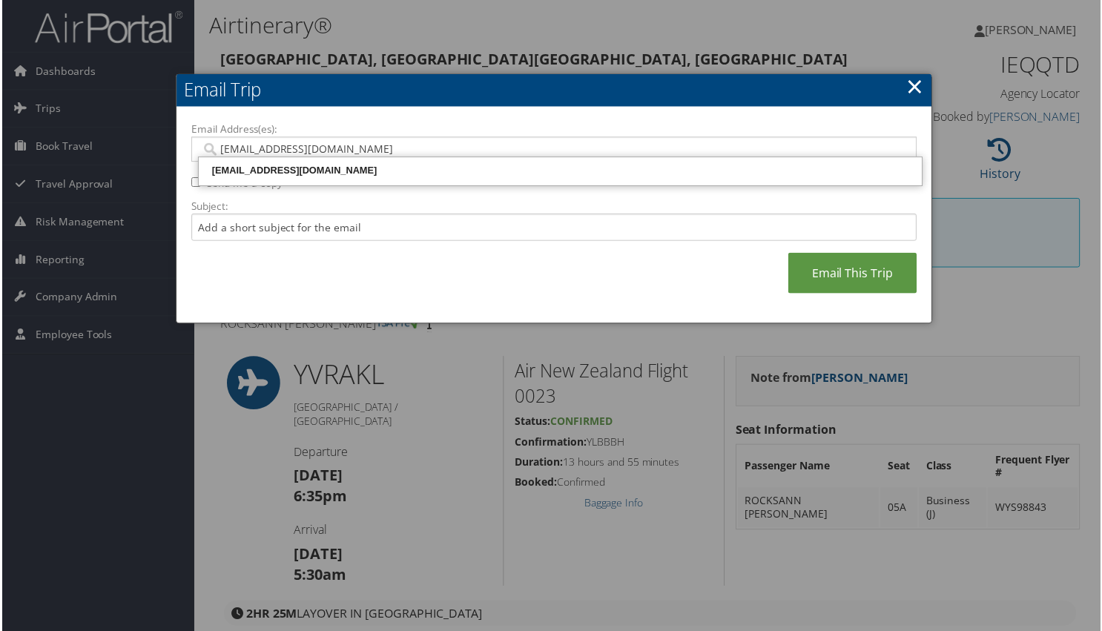
type input "[EMAIL_ADDRESS][DOMAIN_NAME]"
click at [363, 176] on div "[EMAIL_ADDRESS][DOMAIN_NAME]" at bounding box center [559, 171] width 721 height 15
type input "[EMAIL_ADDRESS][DOMAIN_NAME]"
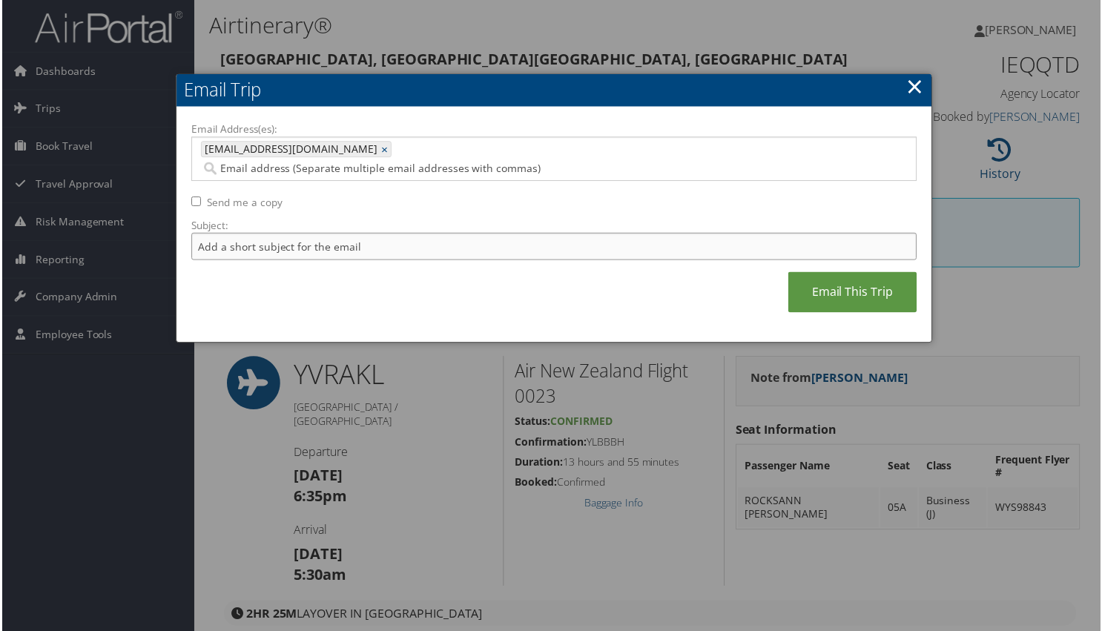
click at [216, 234] on input "Subject:" at bounding box center [554, 247] width 728 height 27
type input "[PERSON_NAME] R AKL-YVR"
click at [849, 273] on link "Email This Trip" at bounding box center [853, 293] width 129 height 41
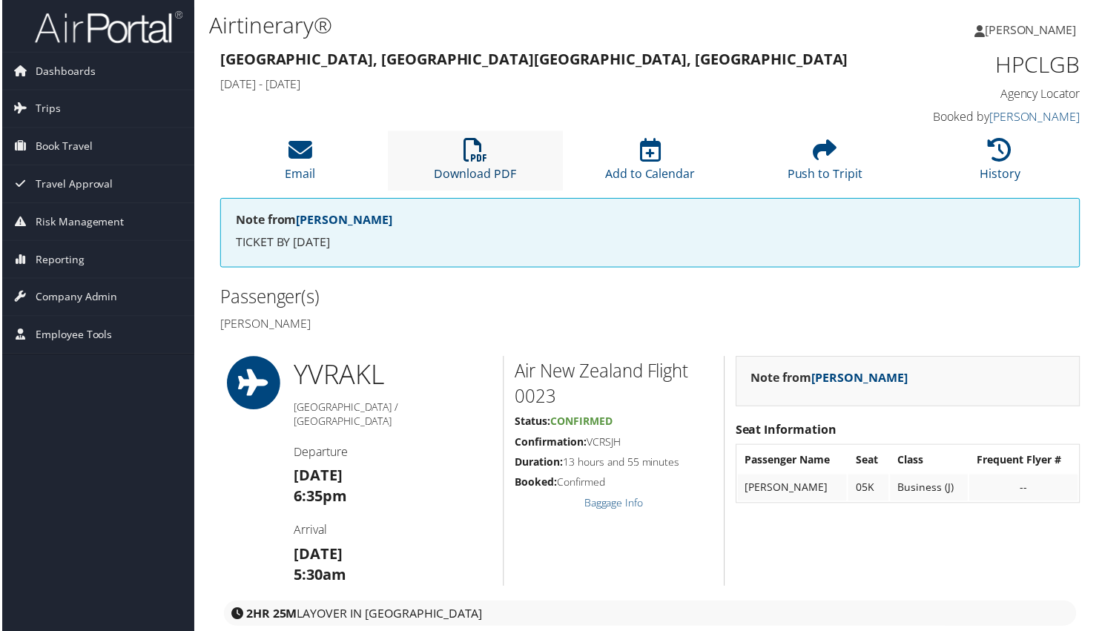
click at [471, 181] on link "Download PDF" at bounding box center [475, 165] width 82 height 36
